Goal: Navigation & Orientation: Find specific page/section

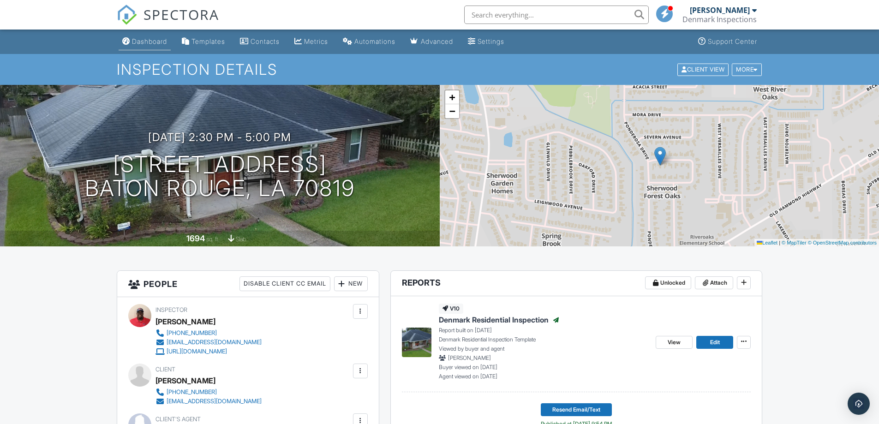
click at [155, 42] on div "Dashboard" at bounding box center [149, 41] width 35 height 8
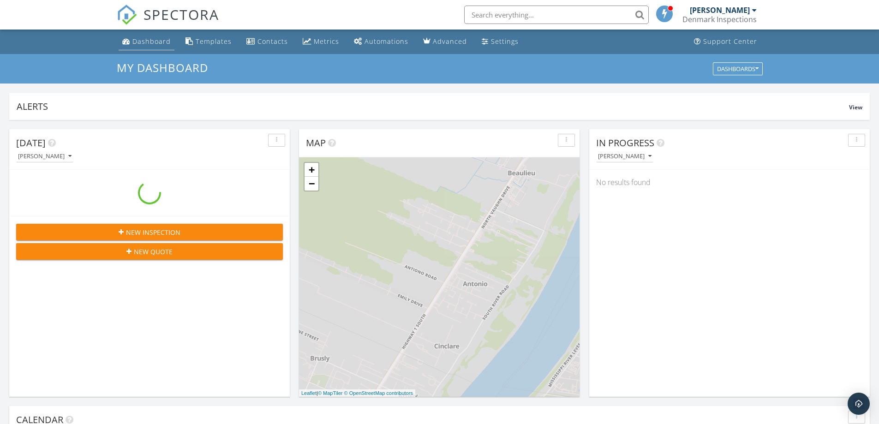
scroll to position [854, 893]
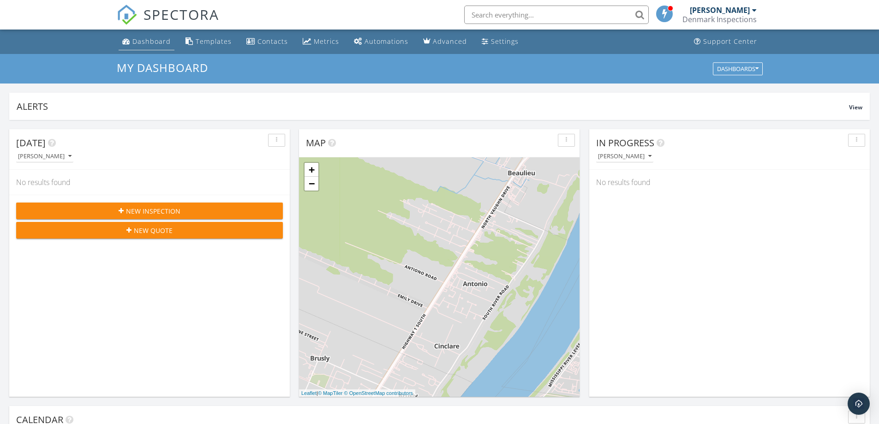
click at [143, 42] on div "Dashboard" at bounding box center [151, 41] width 38 height 9
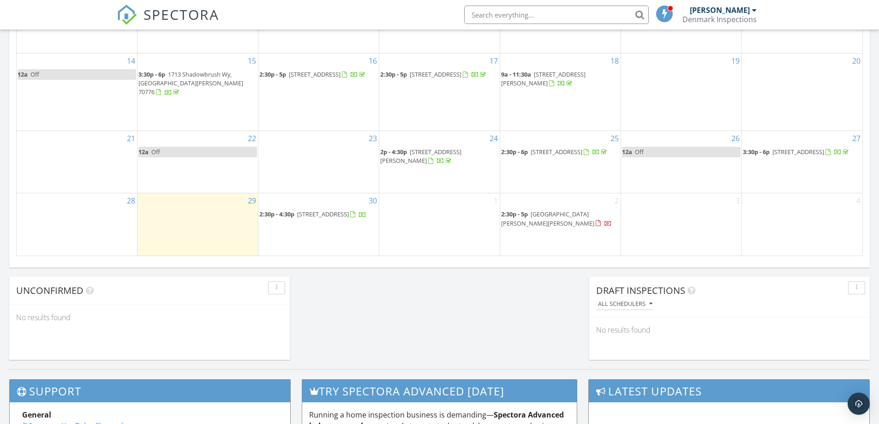
scroll to position [600, 0]
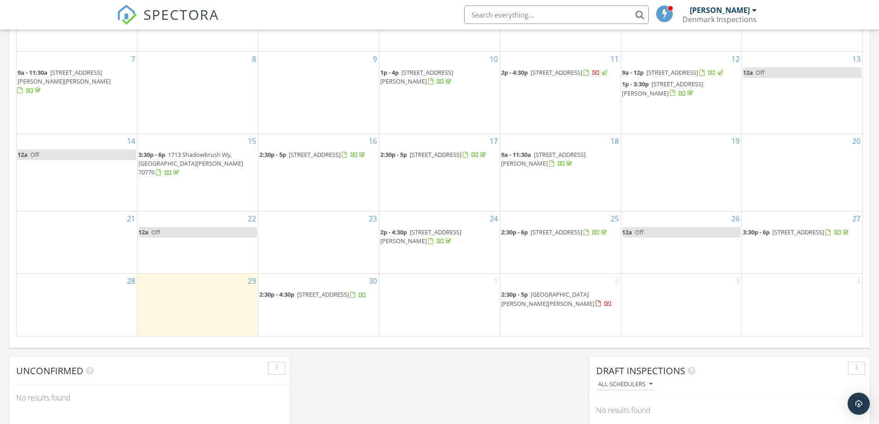
scroll to position [554, 0]
